Goal: Navigation & Orientation: Find specific page/section

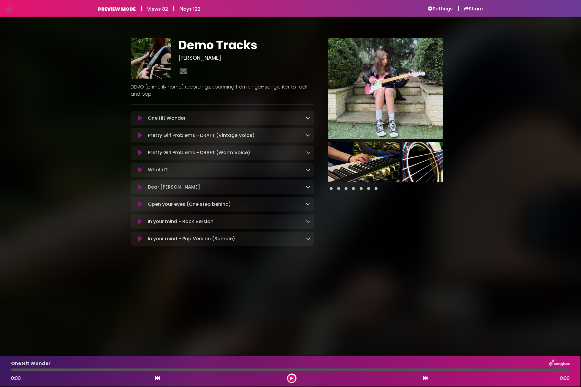
scroll to position [0, 0]
click at [433, 9] on h6 "Settings" at bounding box center [440, 9] width 25 height 6
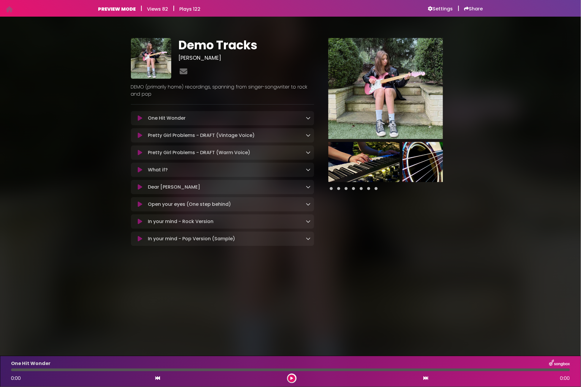
click at [332, 190] on span at bounding box center [331, 188] width 3 height 3
click at [338, 189] on span at bounding box center [339, 188] width 3 height 3
click at [345, 189] on span at bounding box center [346, 188] width 3 height 3
